Goal: Task Accomplishment & Management: Use online tool/utility

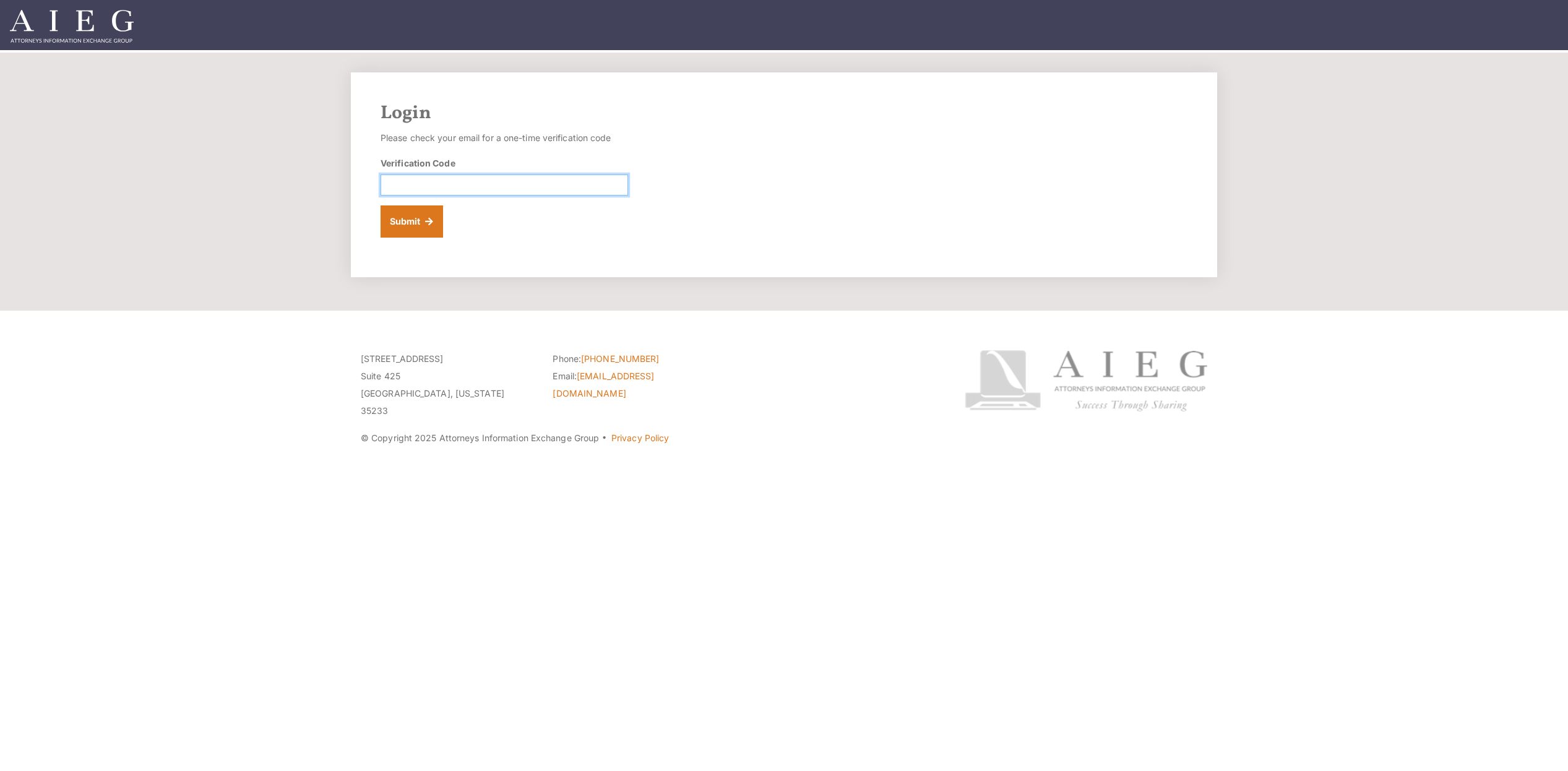
click at [421, 180] on input "Verification Code" at bounding box center [505, 185] width 248 height 21
paste input "982076"
type input "982076"
click at [420, 218] on button "Submit" at bounding box center [412, 222] width 62 height 32
click at [417, 186] on input "Verification Code" at bounding box center [505, 185] width 248 height 21
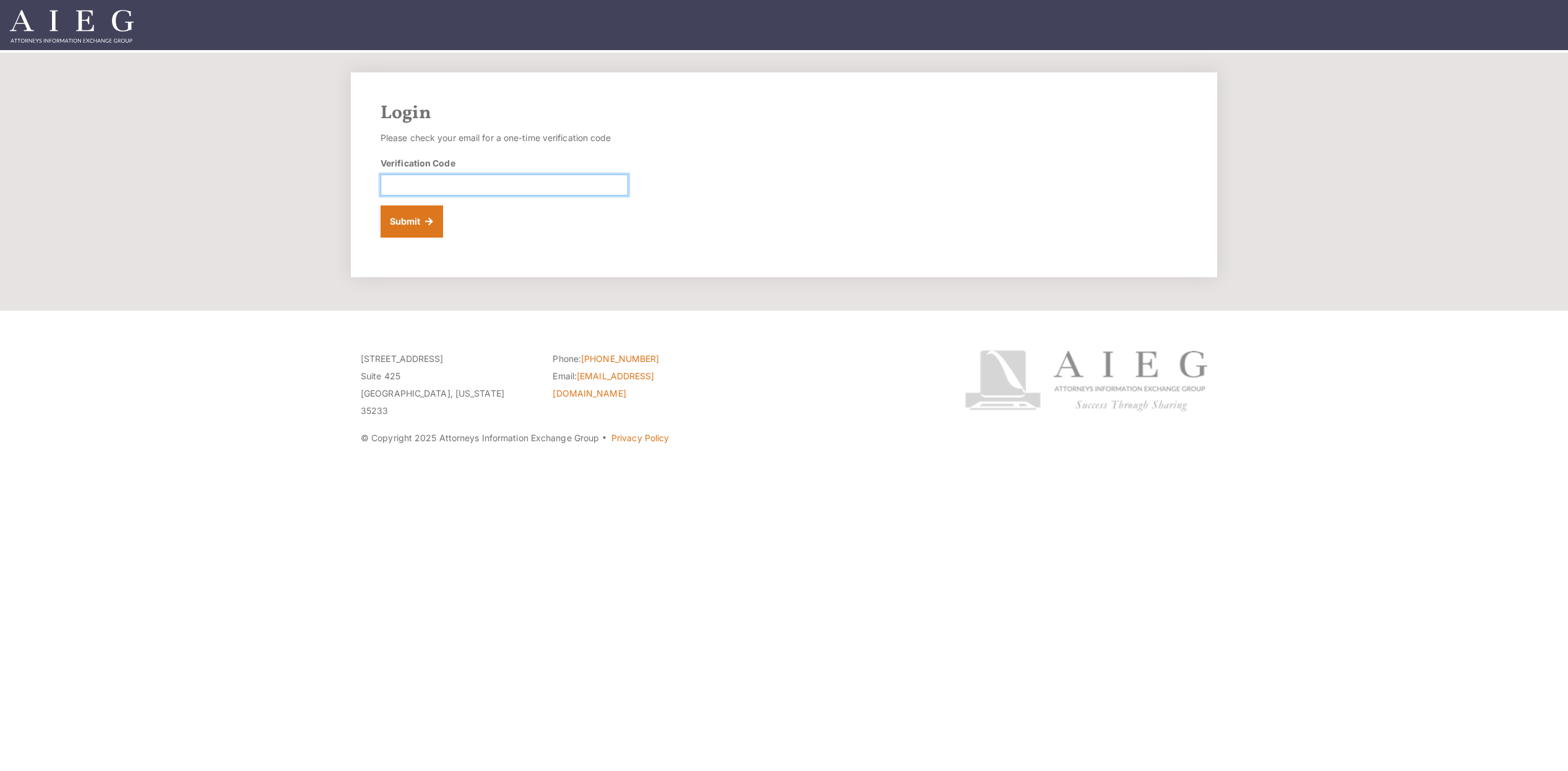
click at [504, 185] on input "Verification Code" at bounding box center [505, 185] width 248 height 21
paste input "877906"
type input "877906"
click at [409, 221] on button "Submit" at bounding box center [412, 222] width 62 height 32
